Goal: Task Accomplishment & Management: Manage account settings

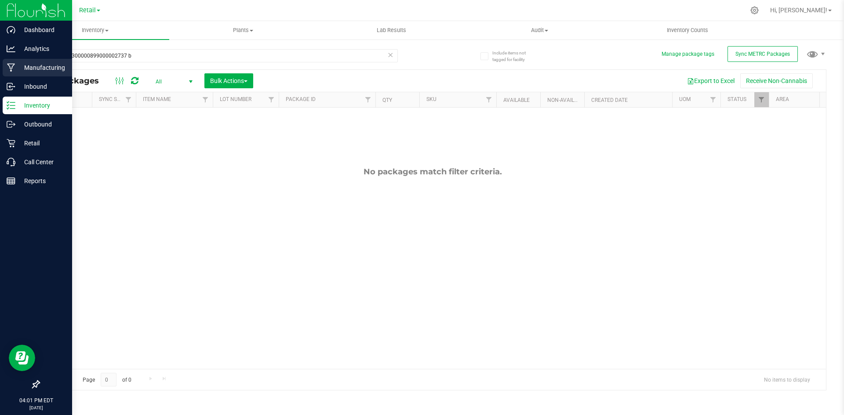
drag, startPoint x: 164, startPoint y: 56, endPoint x: 0, endPoint y: 70, distance: 164.1
click at [0, 70] on div "Dashboard Analytics Manufacturing Inbound Inventory Outbound Retail Call Center…" at bounding box center [422, 207] width 844 height 415
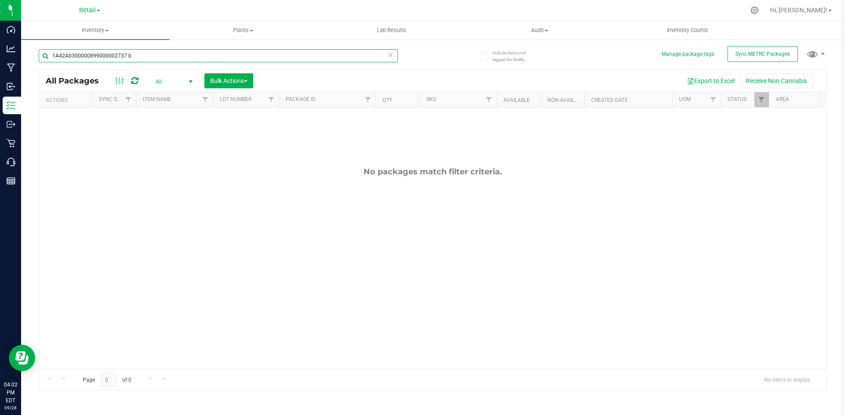
click at [151, 55] on input "1A42A0300000899000002737 b" at bounding box center [218, 55] width 359 height 13
click at [149, 55] on input "1A42A0300000899000002737 b" at bounding box center [218, 55] width 359 height 13
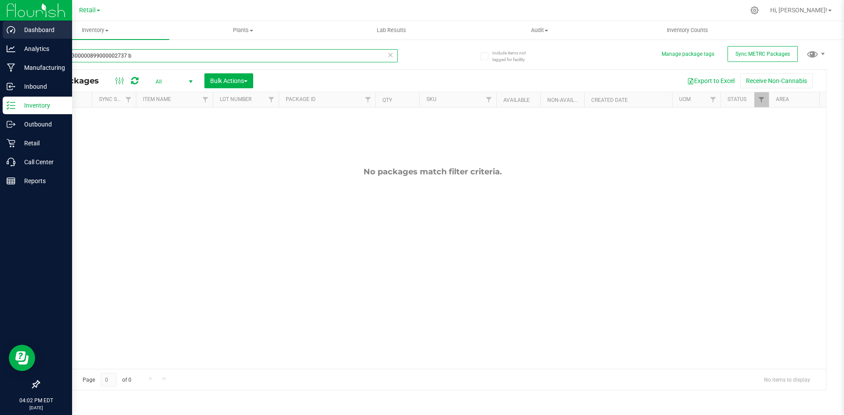
drag, startPoint x: 160, startPoint y: 60, endPoint x: 46, endPoint y: 25, distance: 119.3
click at [0, 49] on div "Dashboard Analytics Manufacturing Inbound Inventory Outbound Retail Call Center…" at bounding box center [422, 207] width 844 height 415
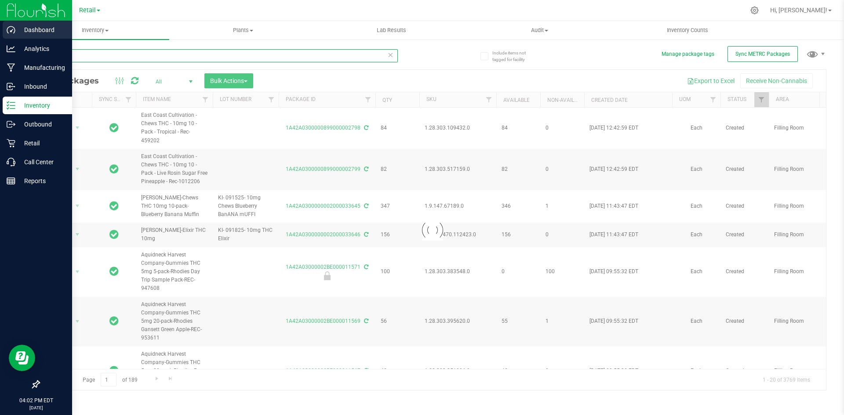
type input "t"
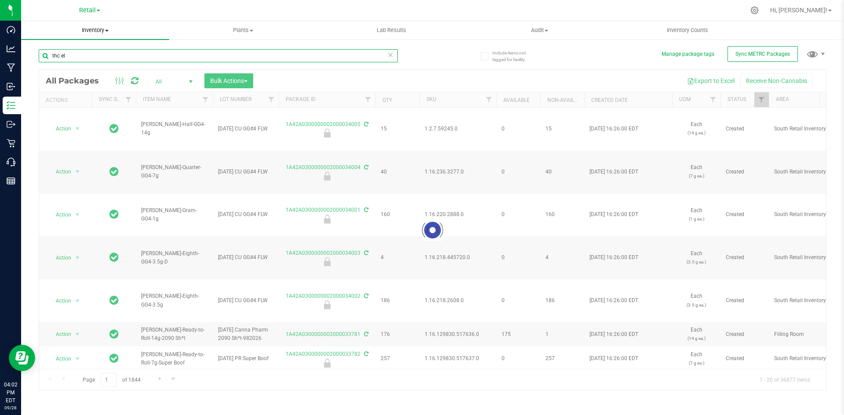
type input "thc [PERSON_NAME]"
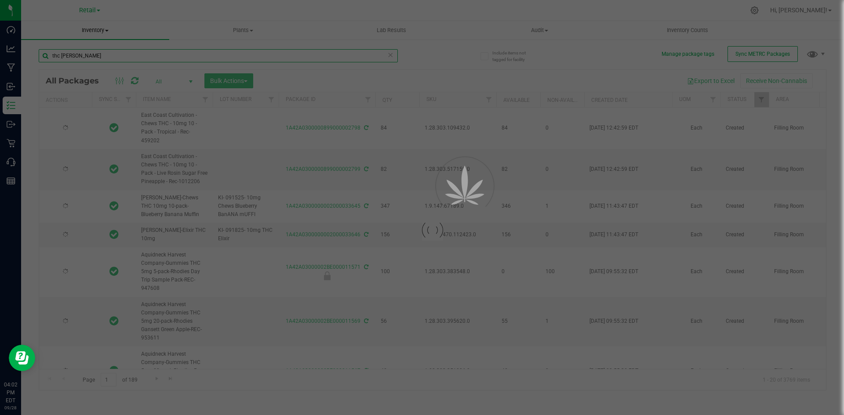
type input "[DATE]"
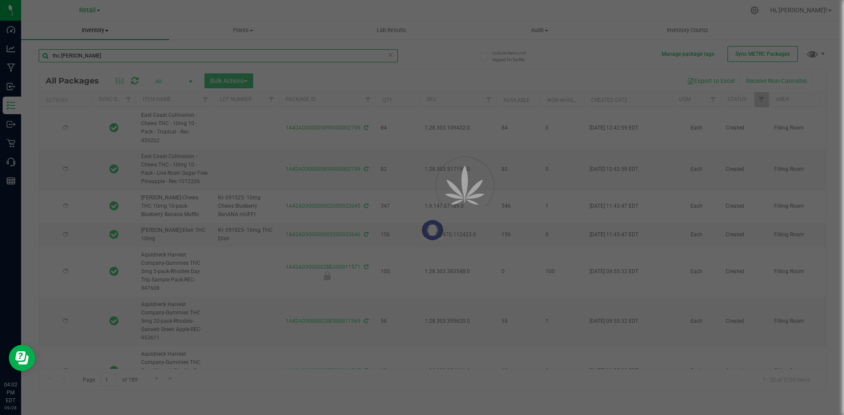
type input "[DATE]"
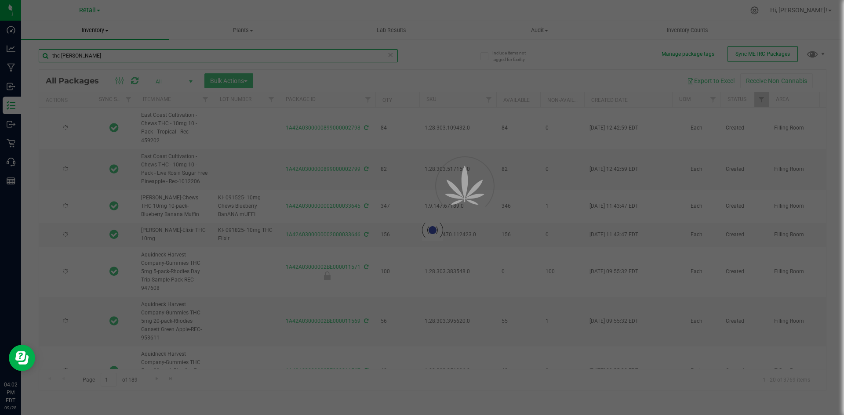
type input "[DATE]"
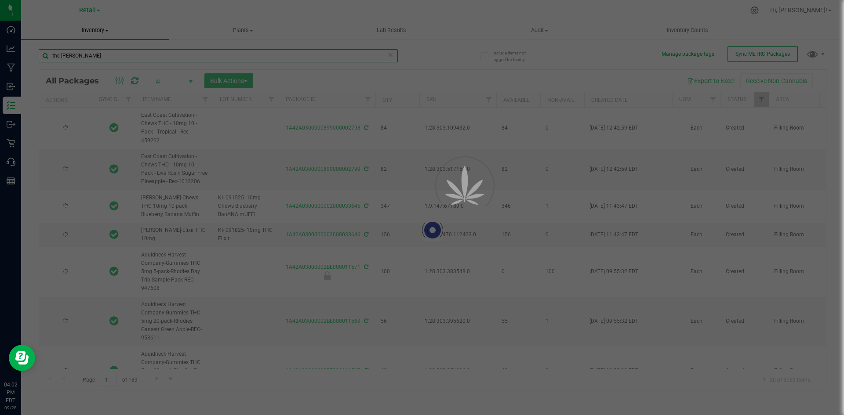
type input "[DATE]"
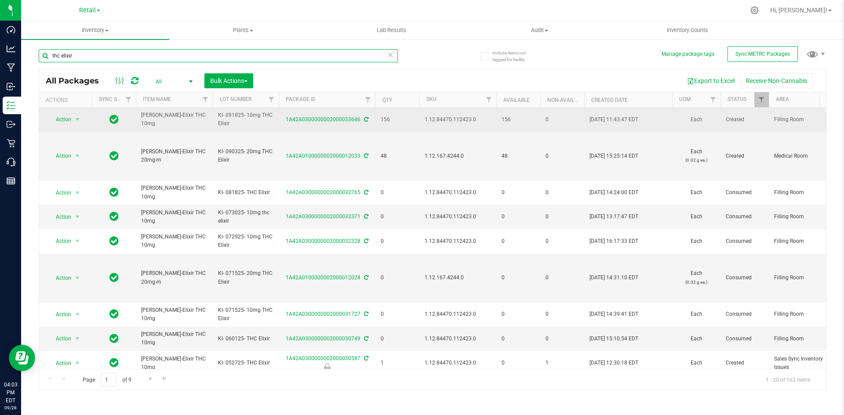
type input "thc elixir"
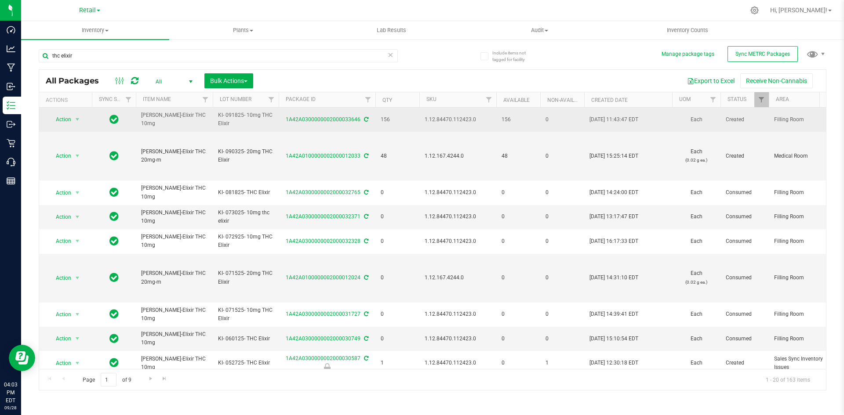
click at [436, 118] on span "1.12.84470.112423.0" at bounding box center [458, 120] width 66 height 8
copy tr "1.12.84470.112423.0"
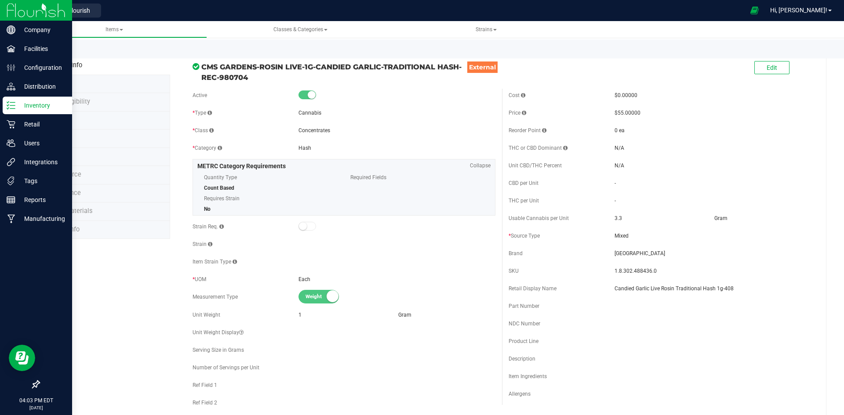
click at [18, 101] on p "Inventory" at bounding box center [41, 105] width 53 height 11
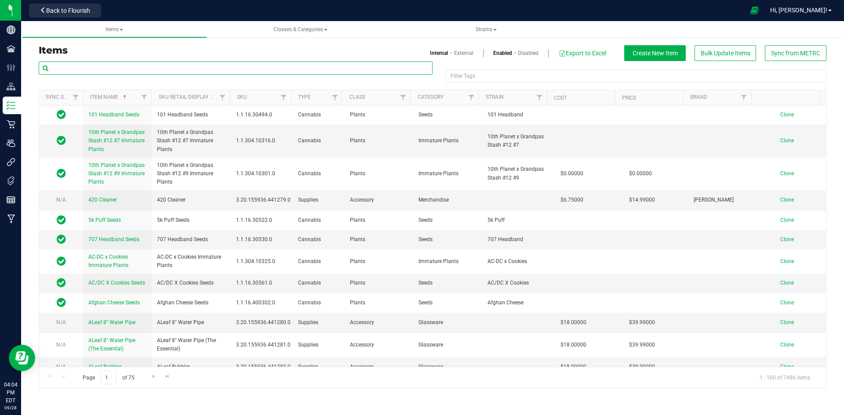
paste input "1.12.84470.112423.0"
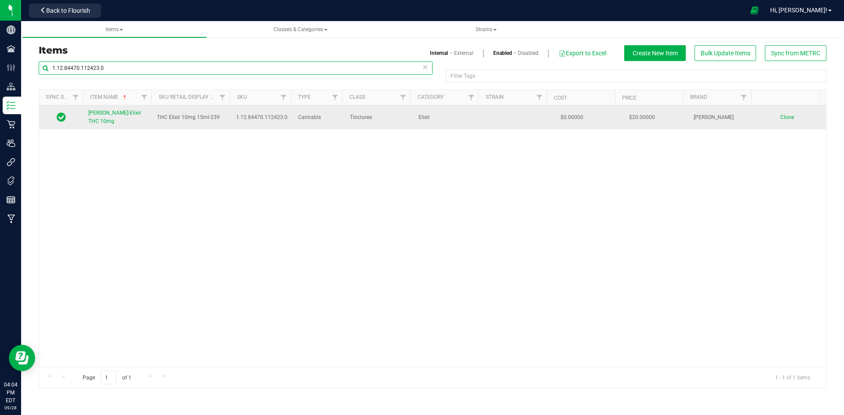
type input "1.12.84470.112423.0"
click at [103, 118] on span "[PERSON_NAME]-Elixir THC 10mg" at bounding box center [114, 117] width 53 height 15
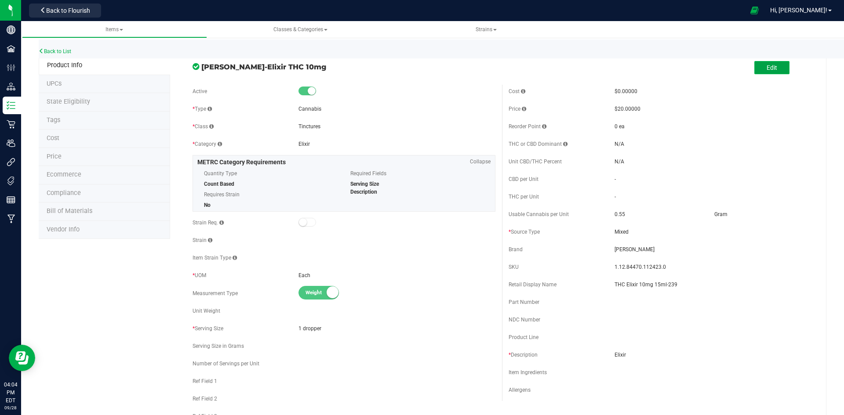
click at [756, 66] on button "Edit" at bounding box center [771, 67] width 35 height 13
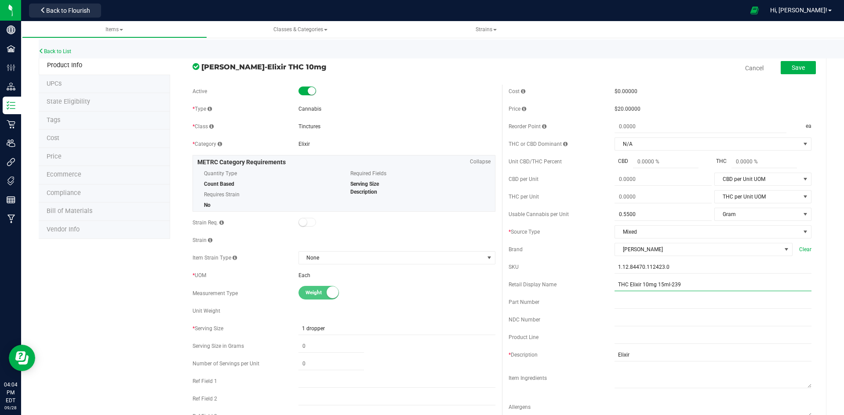
click at [692, 287] on input "THC Elixir 10mg 15ml-239" at bounding box center [712, 284] width 197 height 13
type input "THC Elixir 10mg 15ml-222"
click at [795, 71] on span "Save" at bounding box center [798, 67] width 13 height 7
